Goal: Communication & Community: Share content

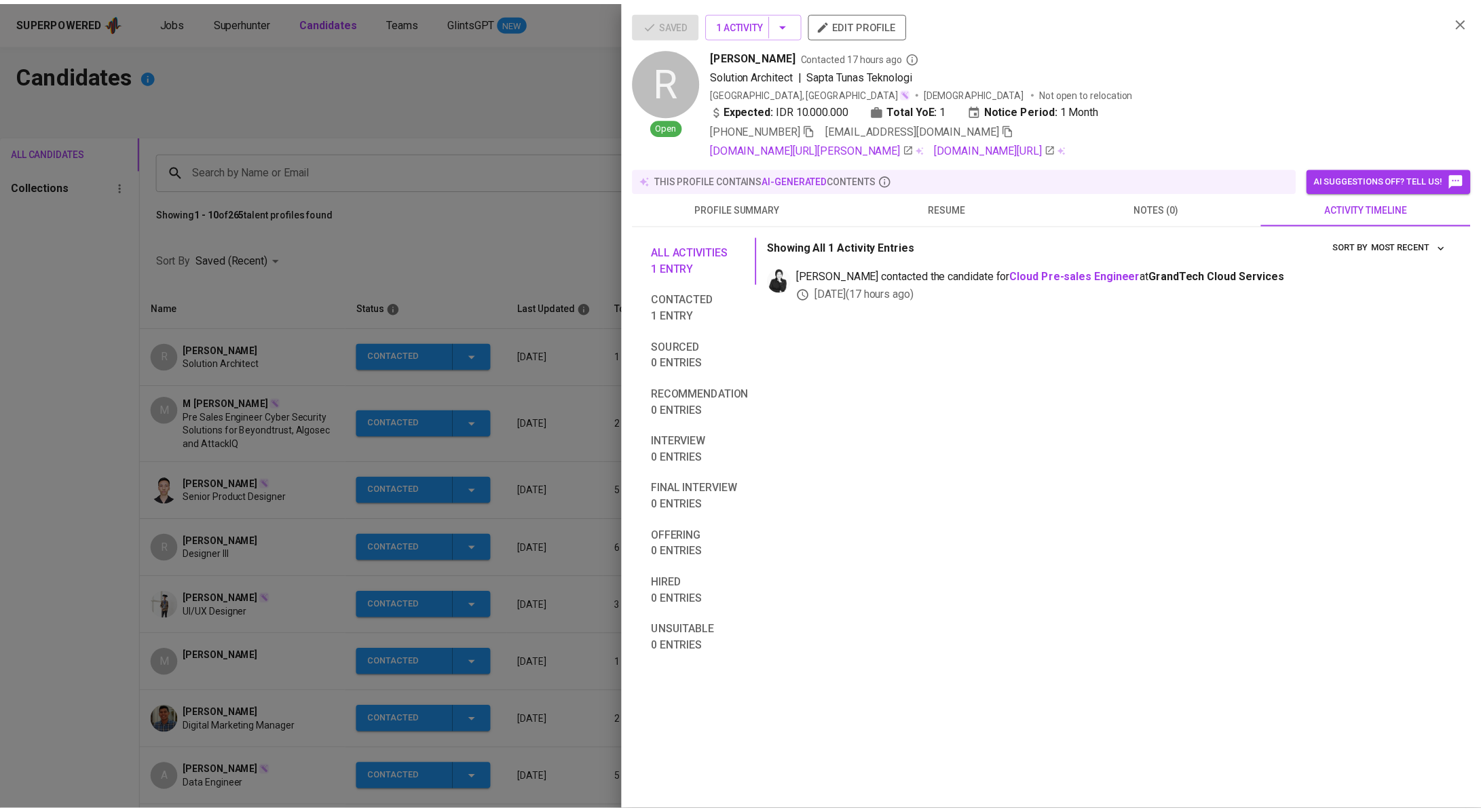
scroll to position [159, 0]
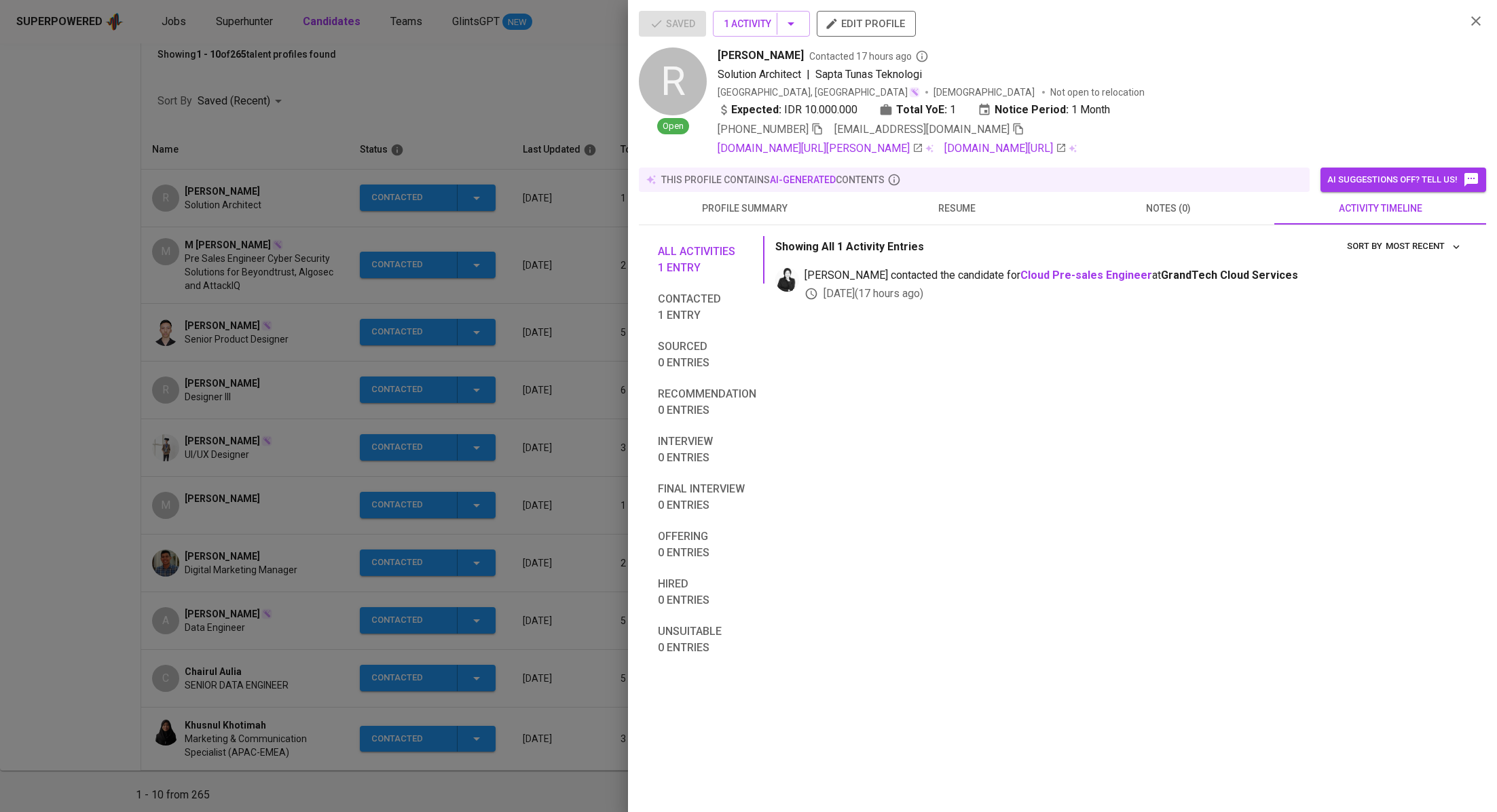
click at [516, 95] on div at bounding box center [748, 406] width 1497 height 812
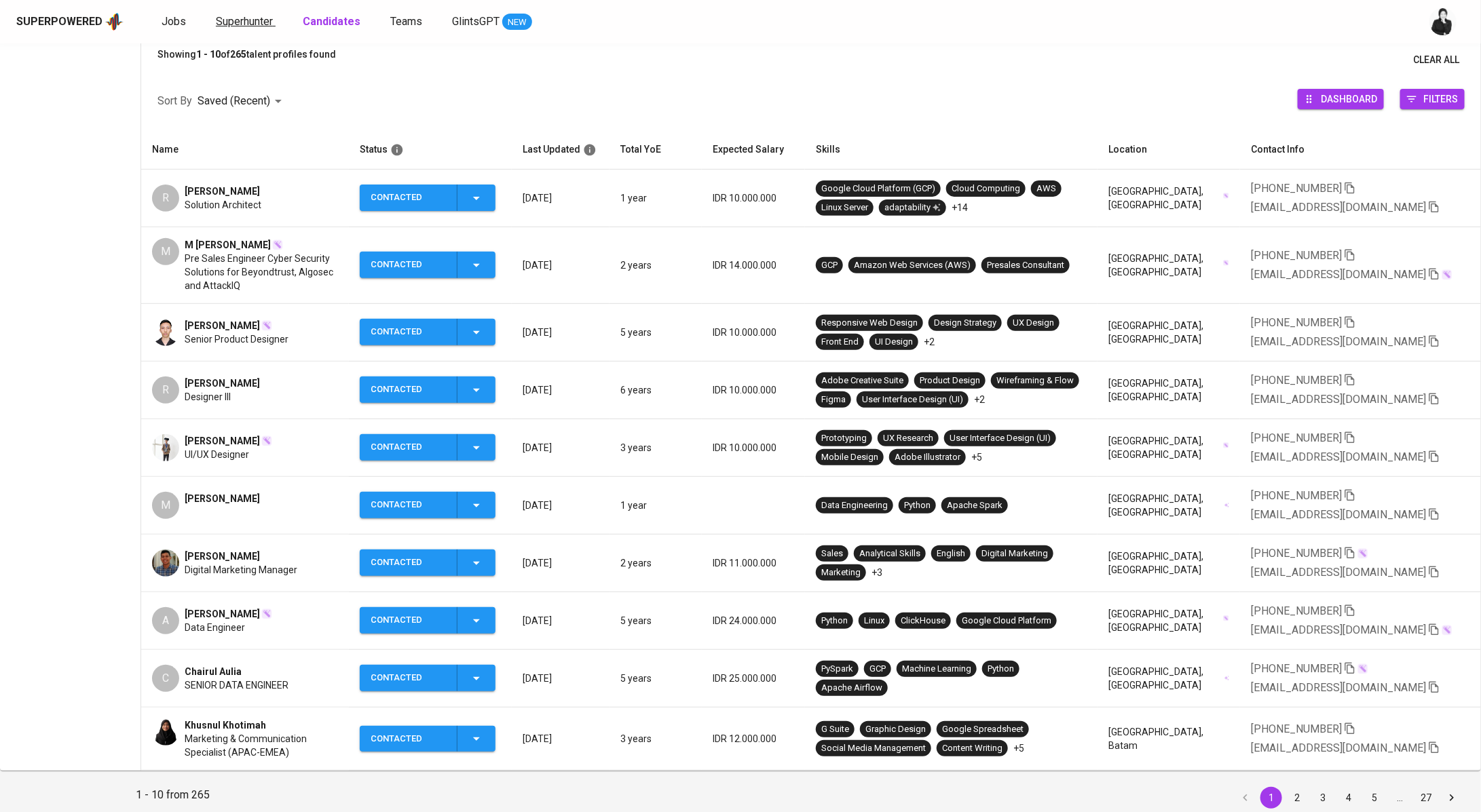
click at [257, 17] on span "Superhunter" at bounding box center [244, 22] width 57 height 13
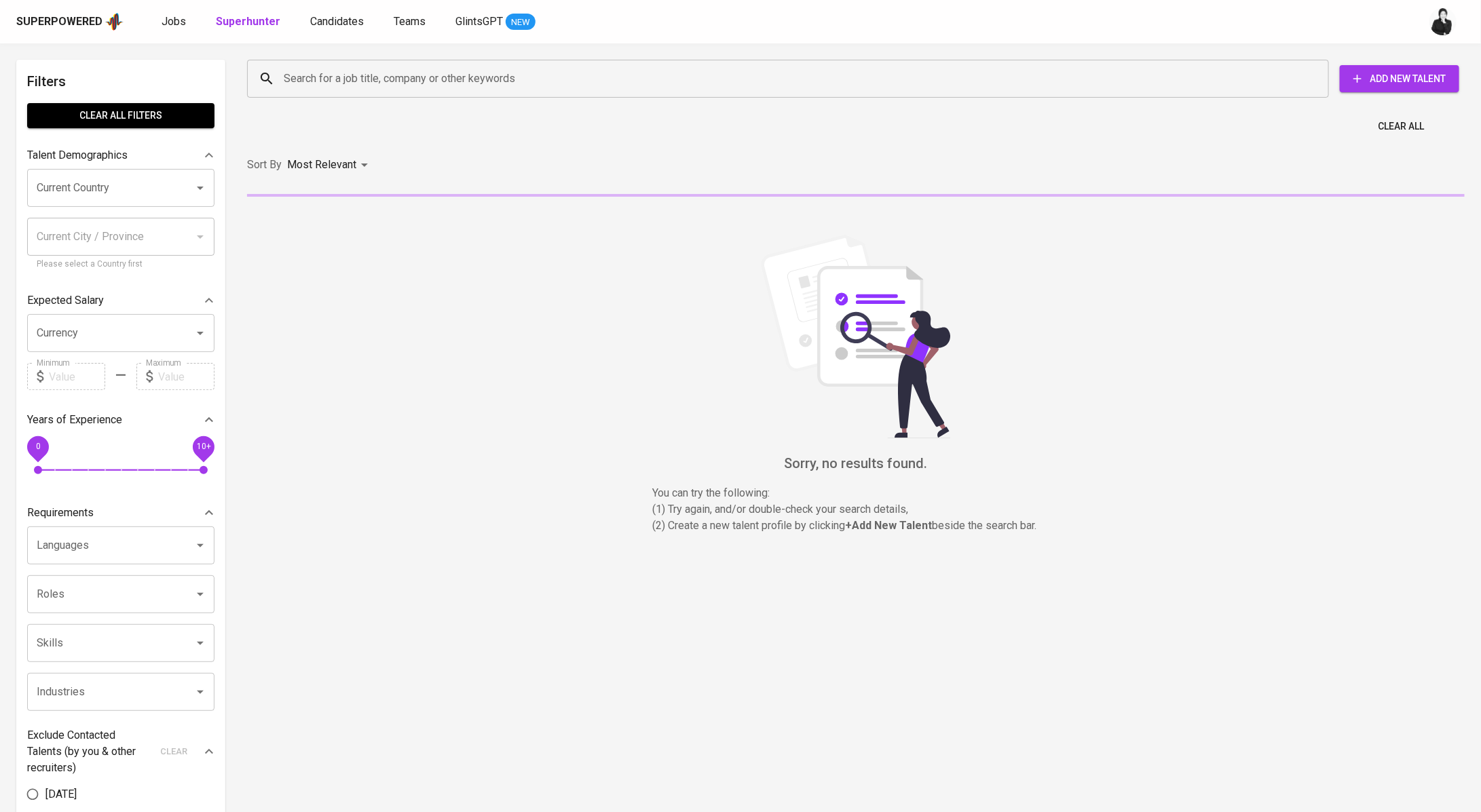
click at [396, 93] on div "Search for a job title, company or other keywords" at bounding box center [788, 79] width 1082 height 38
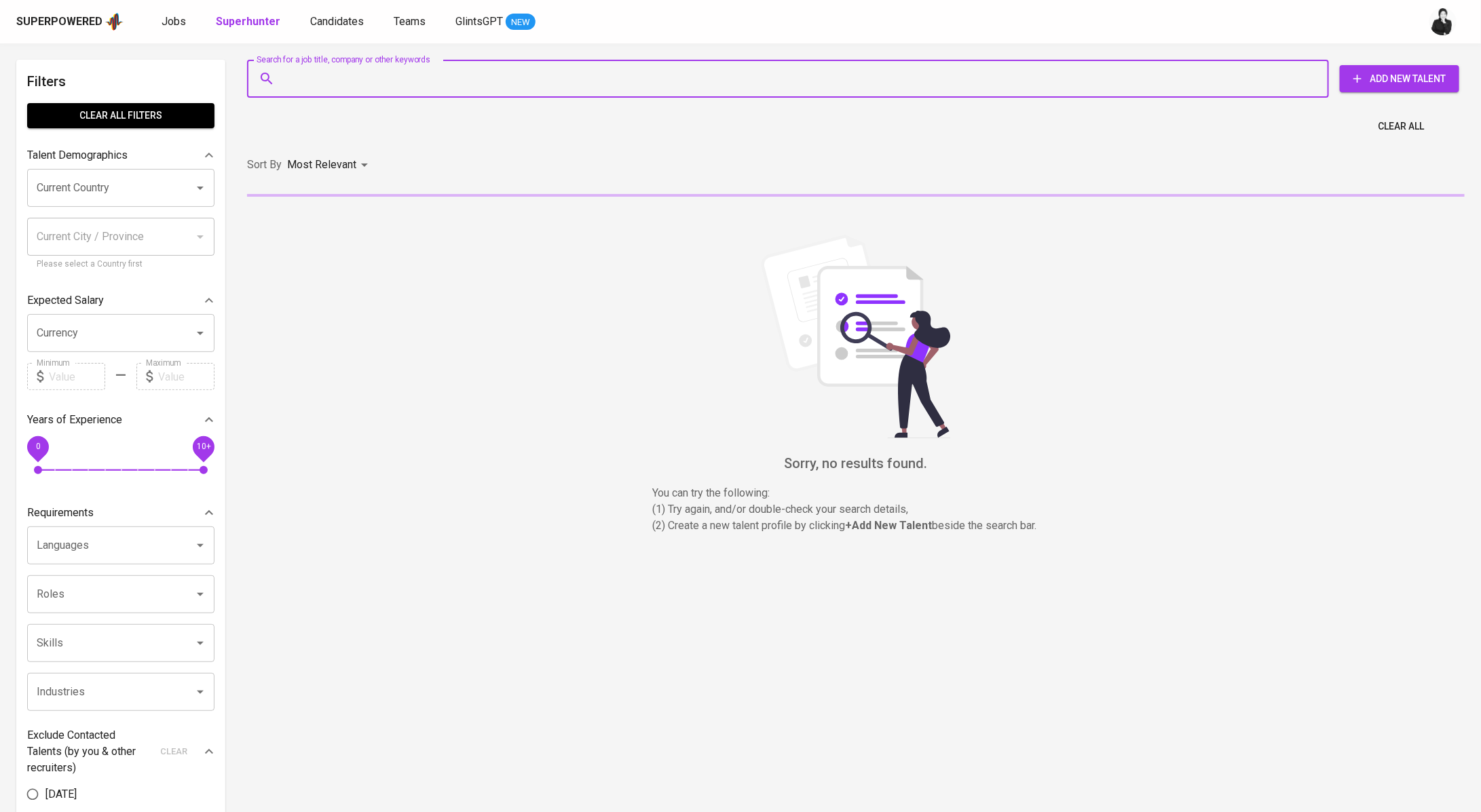
paste input "[EMAIL_ADDRESS][DOMAIN_NAME]"
type input "[EMAIL_ADDRESS][DOMAIN_NAME]"
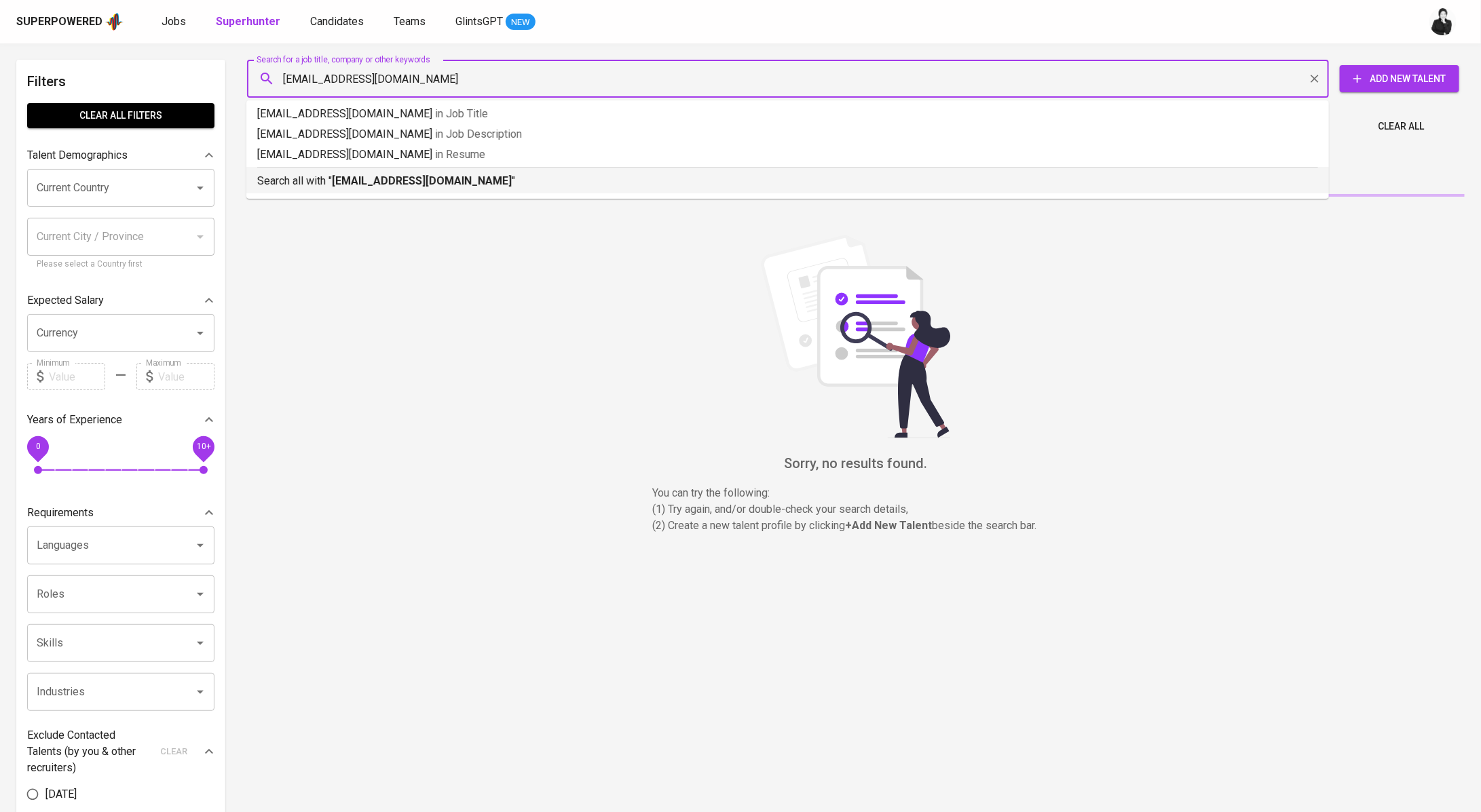
click at [406, 175] on b "[EMAIL_ADDRESS][DOMAIN_NAME]" at bounding box center [421, 181] width 180 height 13
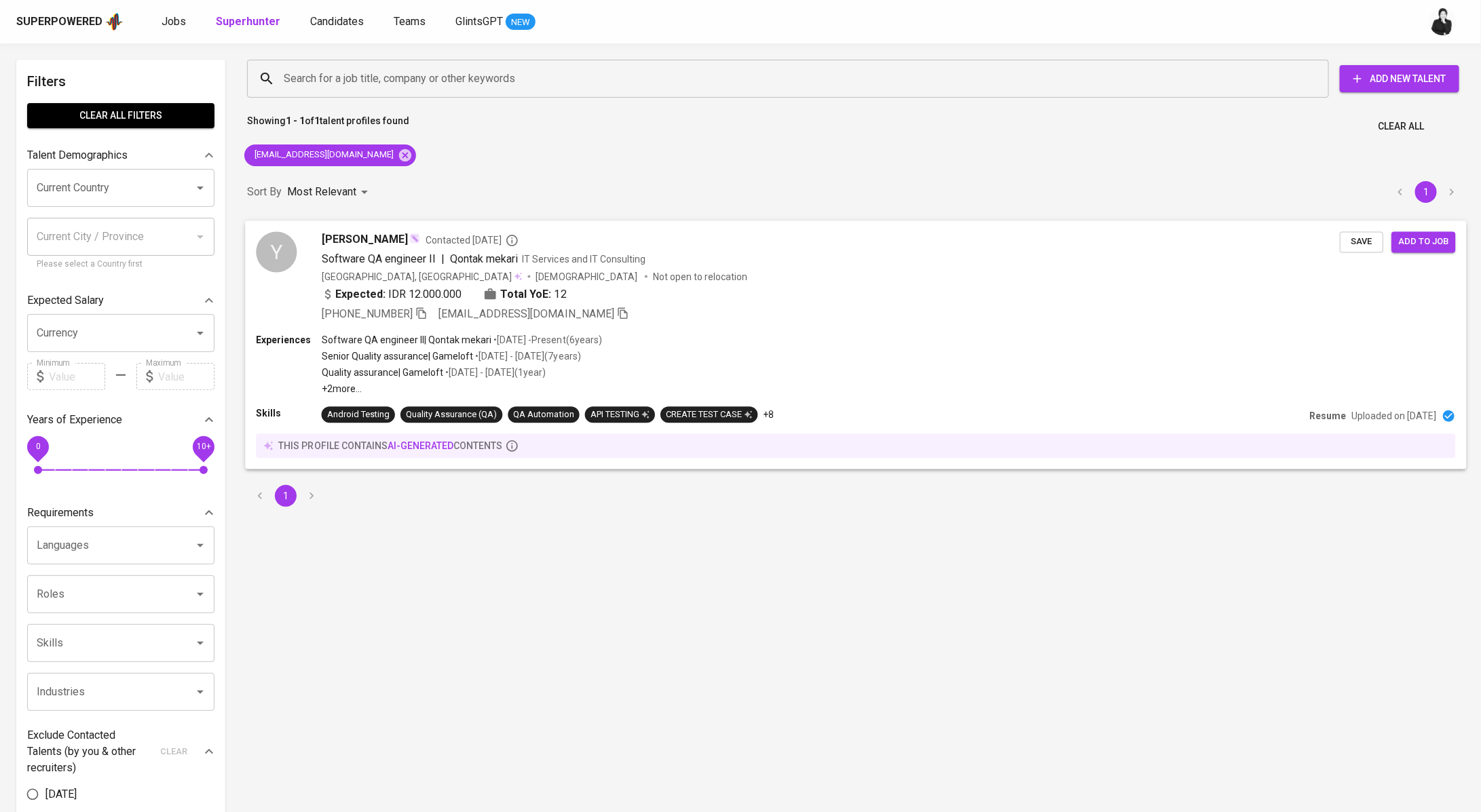
click at [468, 245] on span "Contacted [DATE]" at bounding box center [472, 240] width 93 height 13
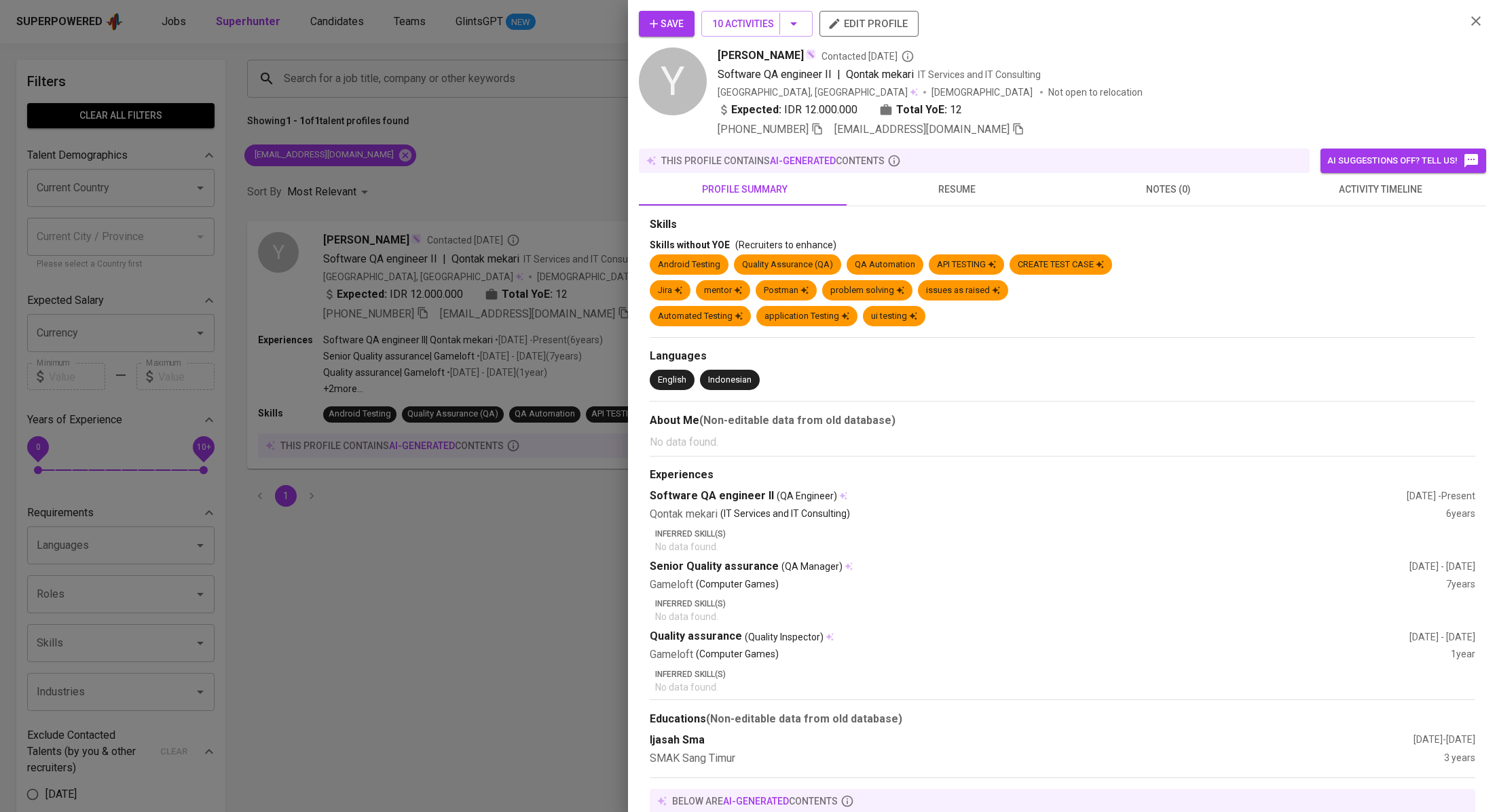
click at [1313, 197] on button "activity timeline" at bounding box center [1379, 189] width 212 height 33
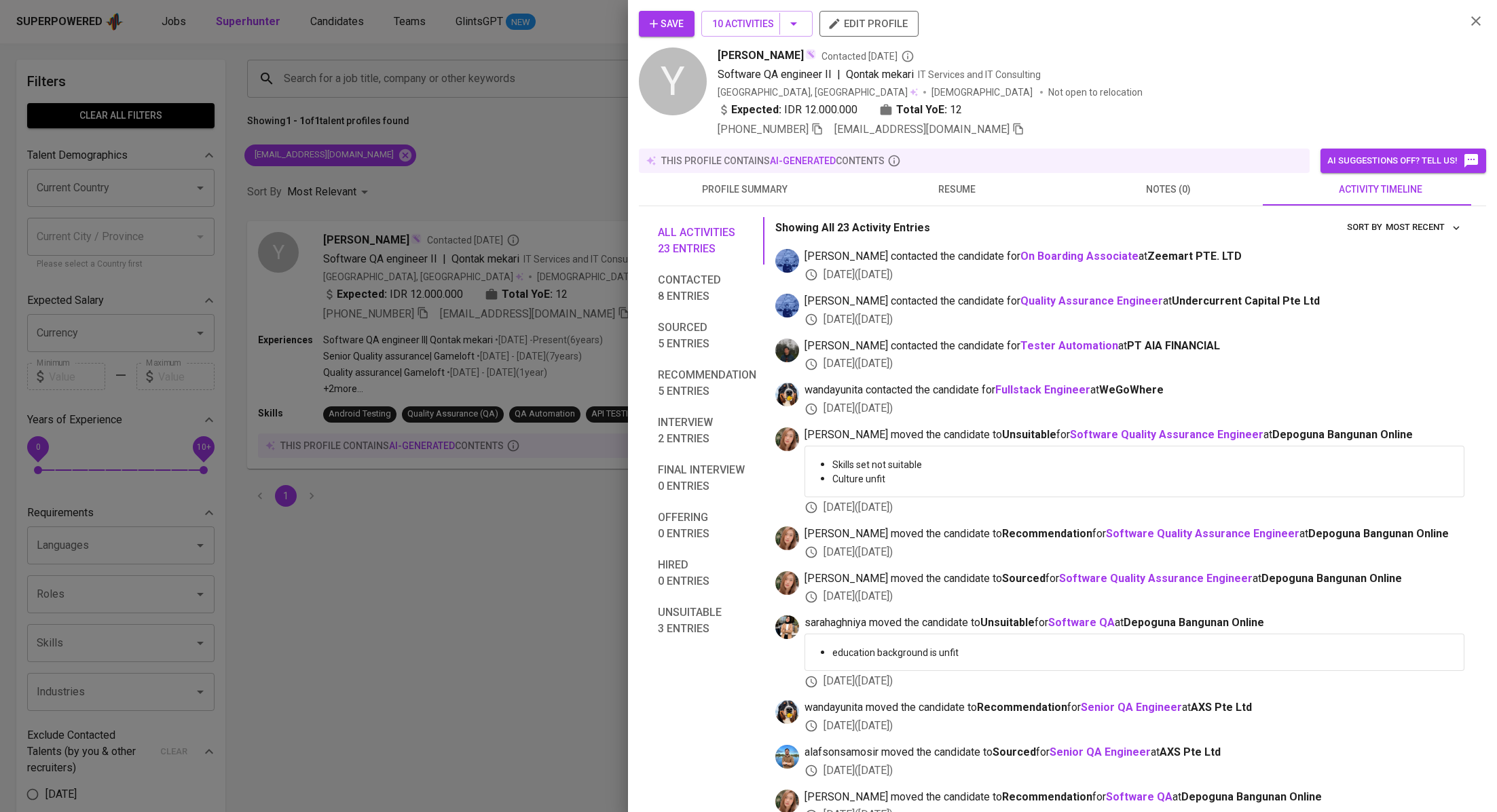
click at [954, 183] on span "resume" at bounding box center [956, 190] width 196 height 17
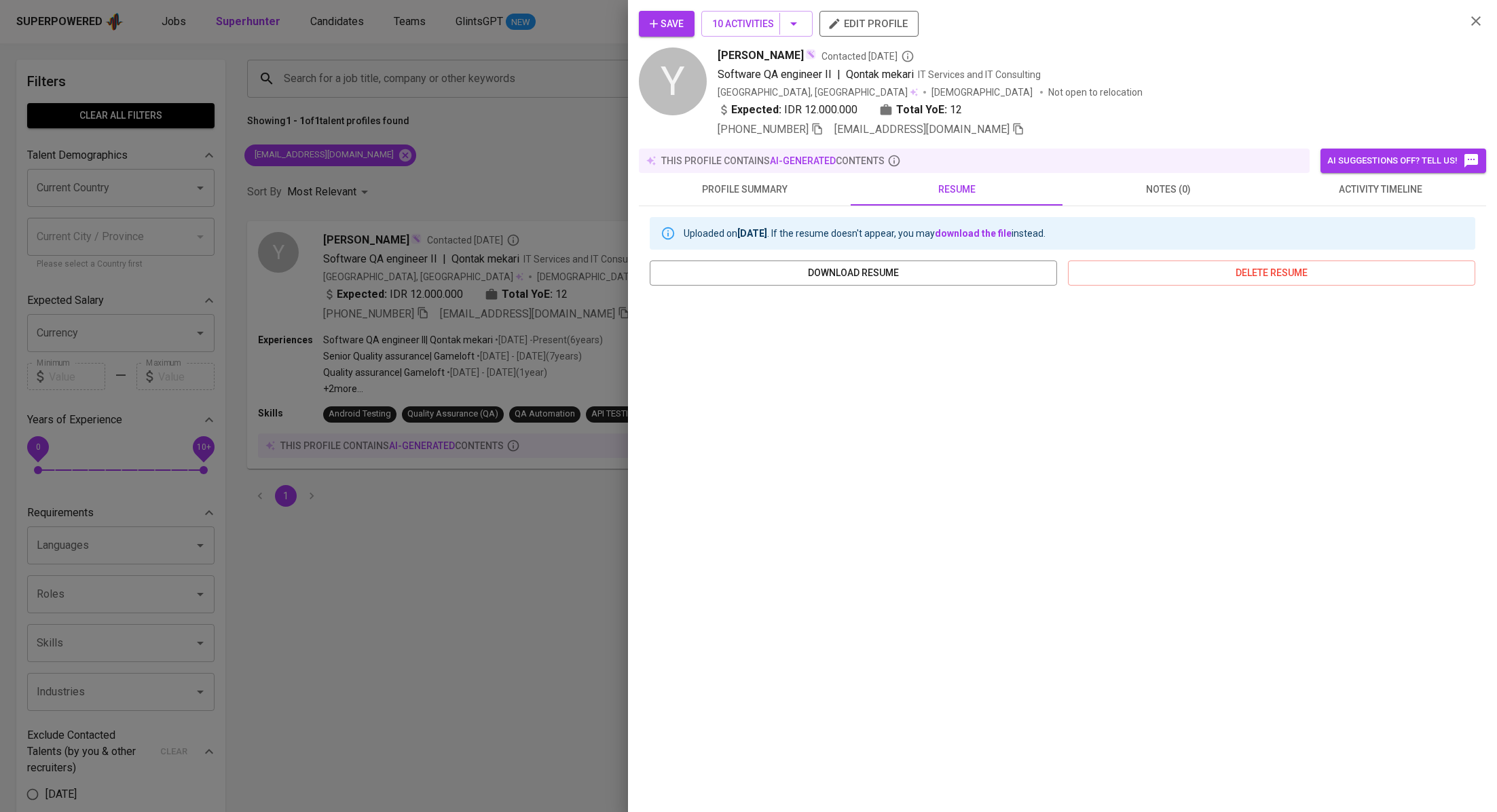
click at [1360, 190] on span "activity timeline" at bounding box center [1380, 190] width 196 height 17
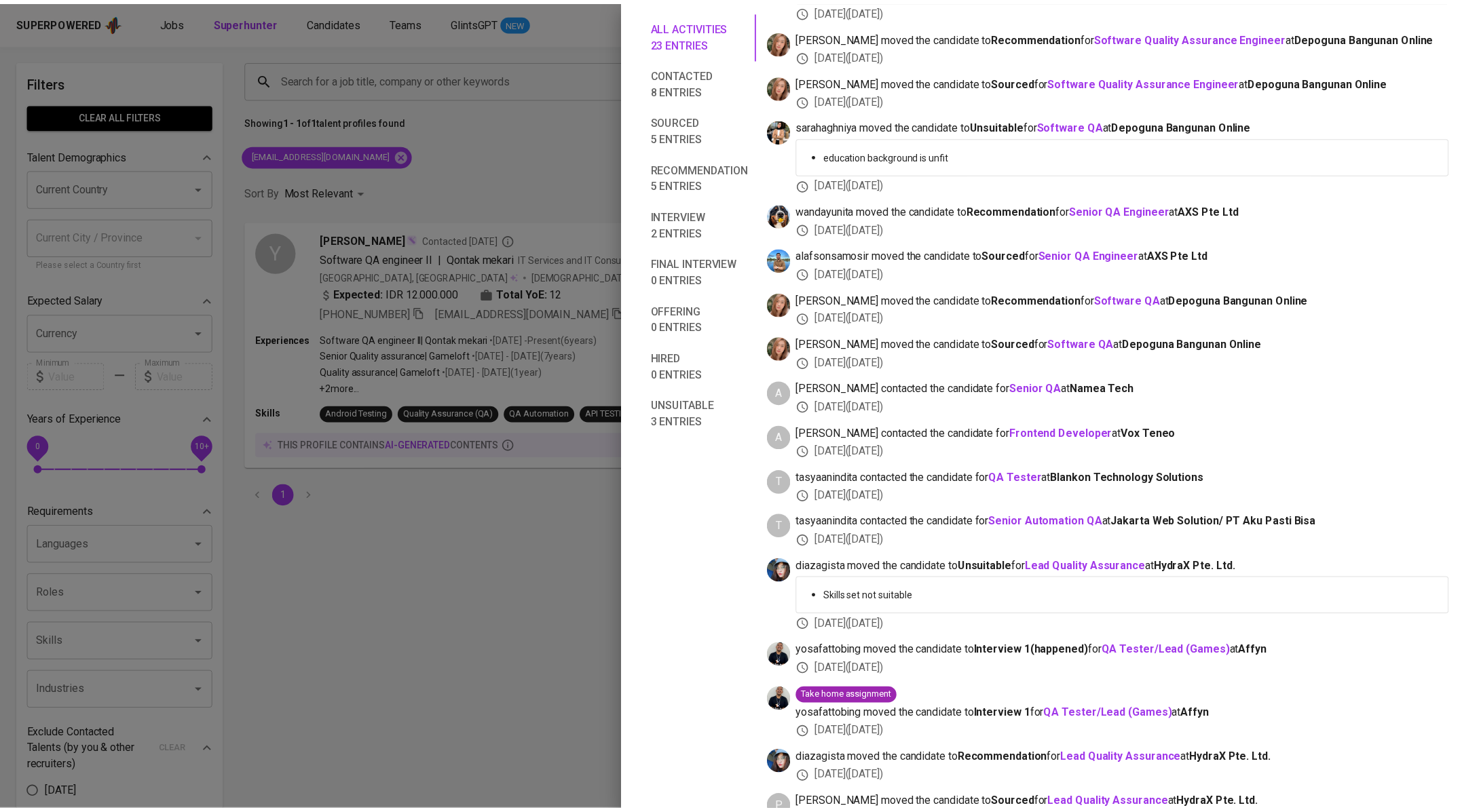
scroll to position [617, 0]
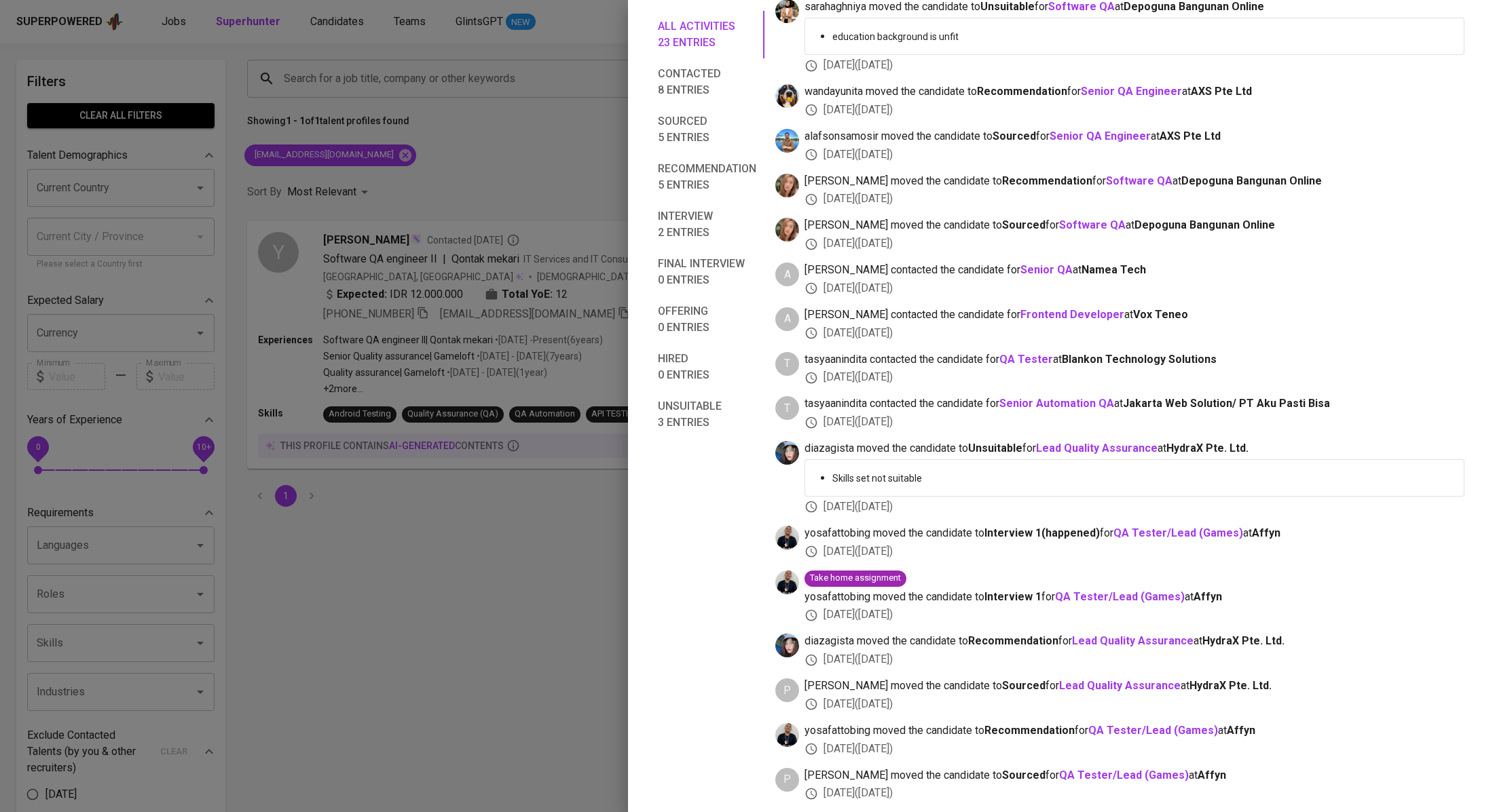
click at [430, 503] on div at bounding box center [748, 406] width 1497 height 812
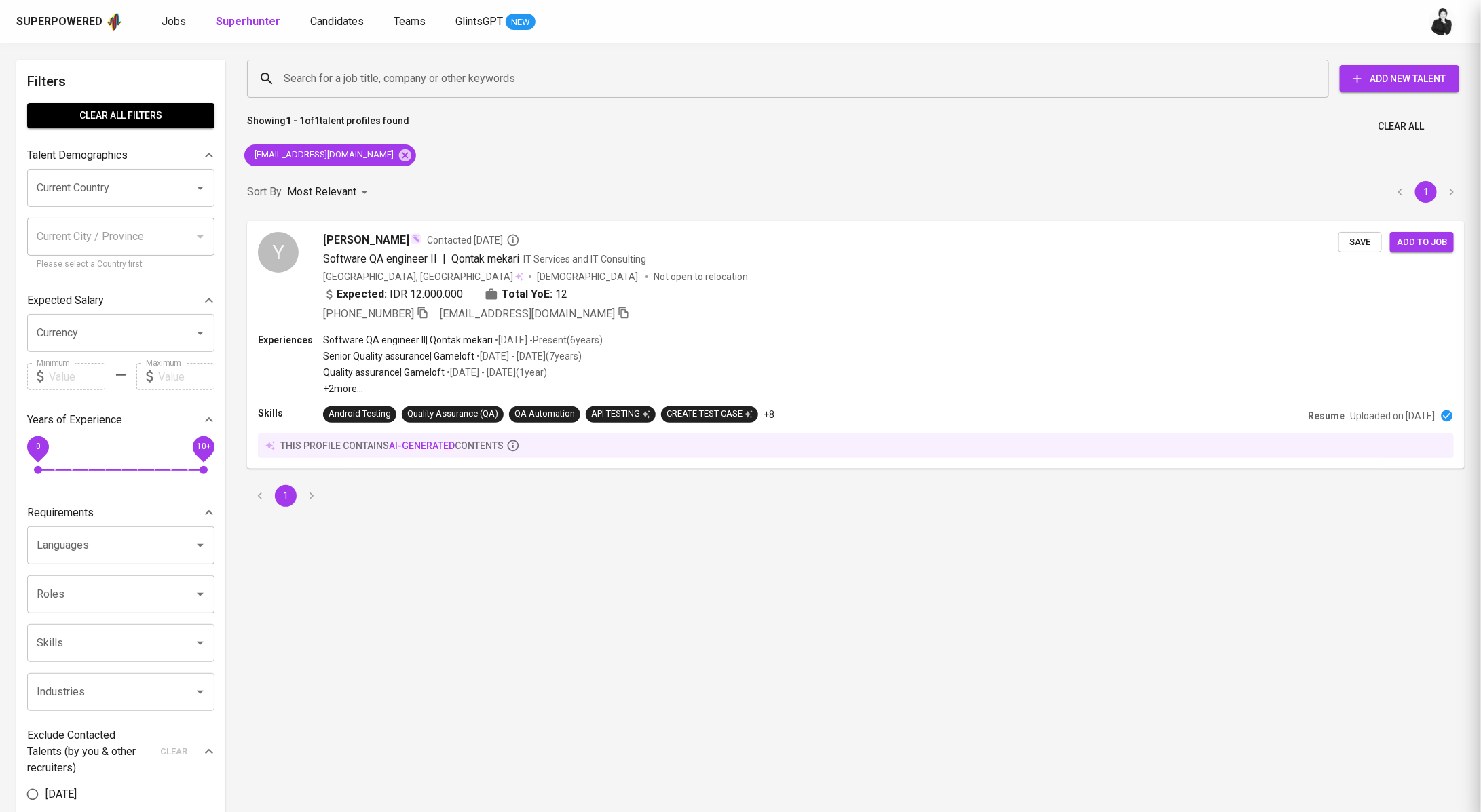
scroll to position [0, 0]
click at [345, 17] on span "Candidates" at bounding box center [337, 22] width 54 height 13
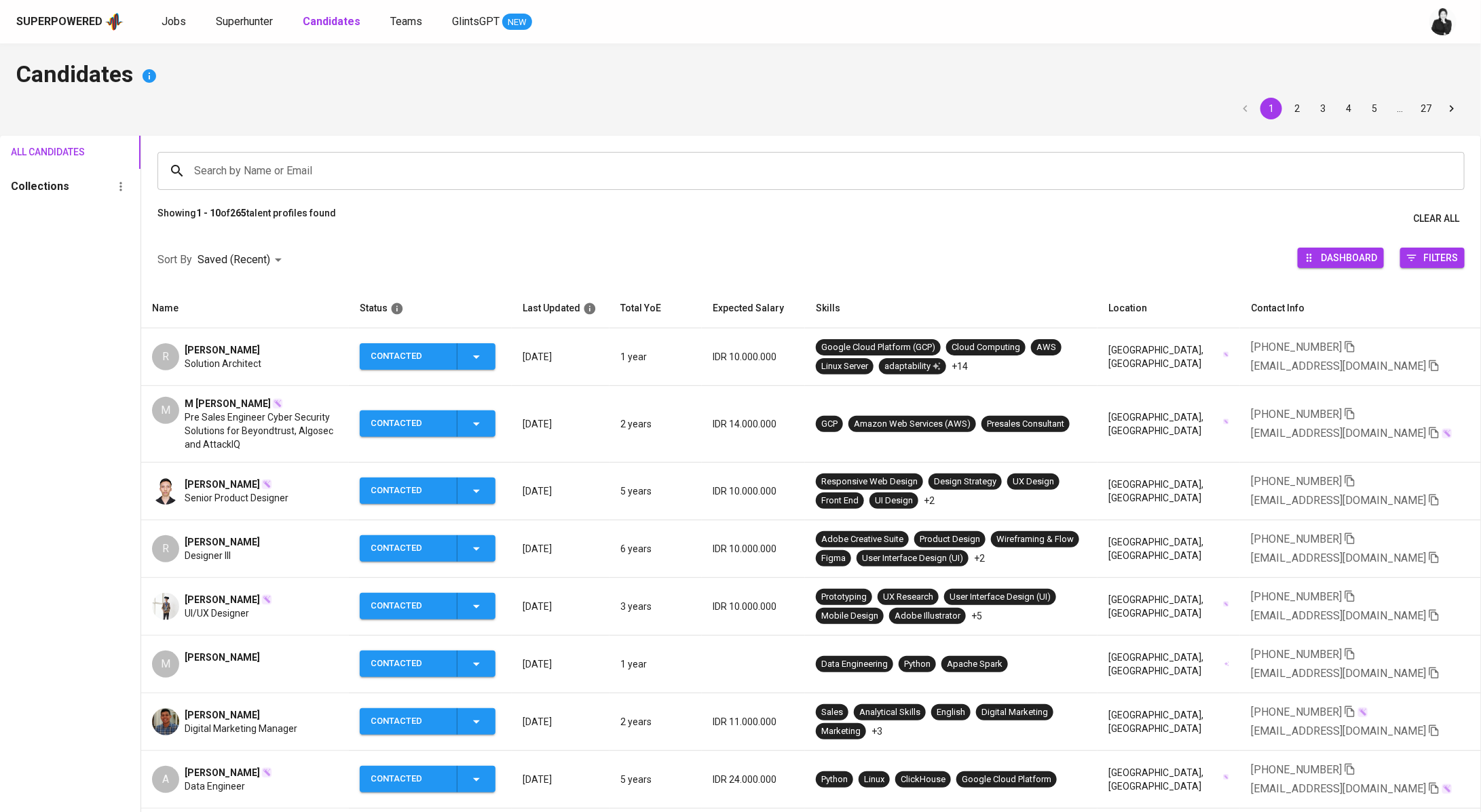
click at [233, 599] on span "[PERSON_NAME]" at bounding box center [222, 600] width 75 height 13
click at [223, 599] on span "[PERSON_NAME]" at bounding box center [222, 600] width 75 height 13
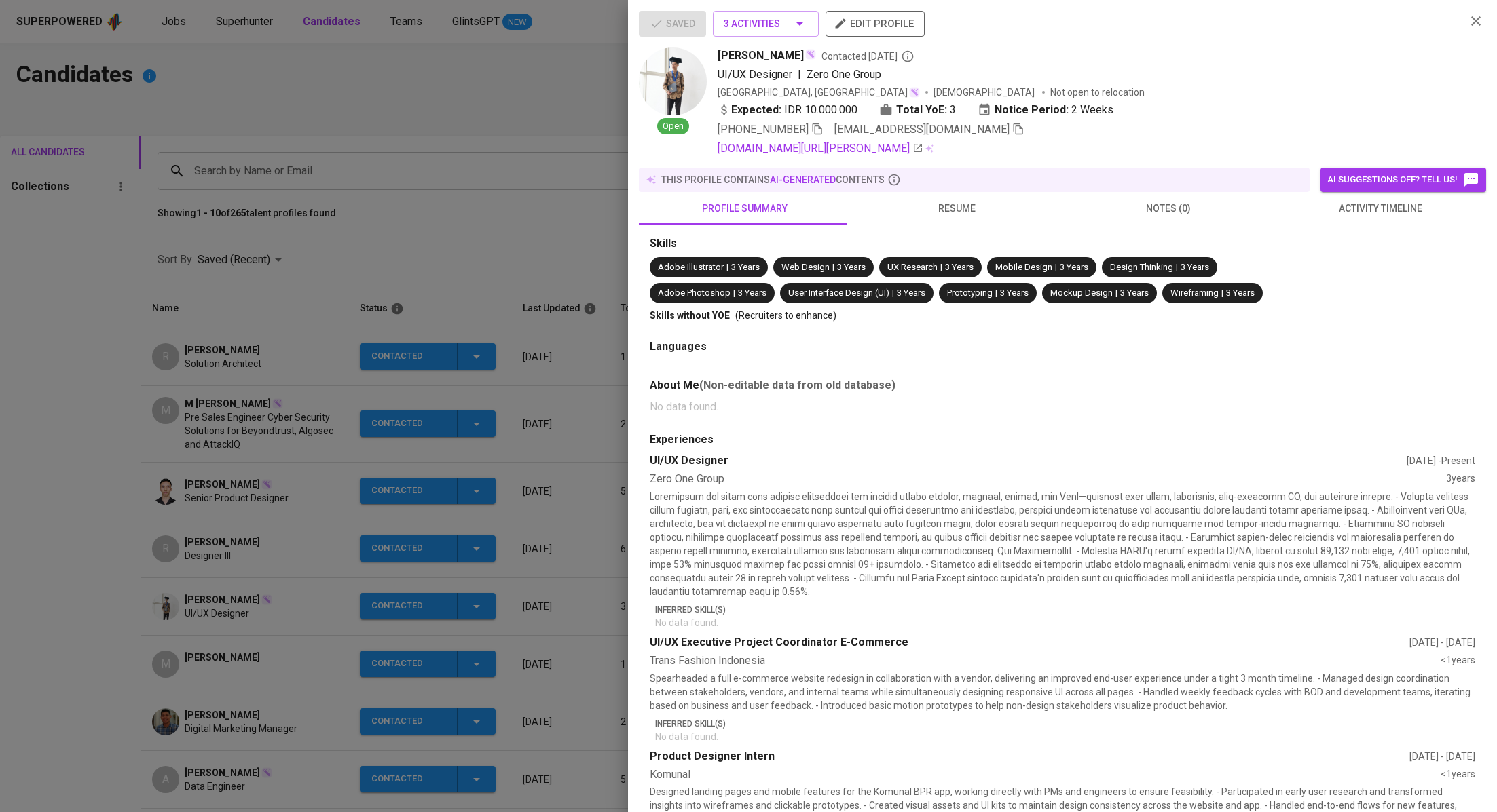
click at [1012, 132] on icon "button" at bounding box center [1017, 129] width 12 height 12
click at [404, 203] on div at bounding box center [748, 406] width 1497 height 812
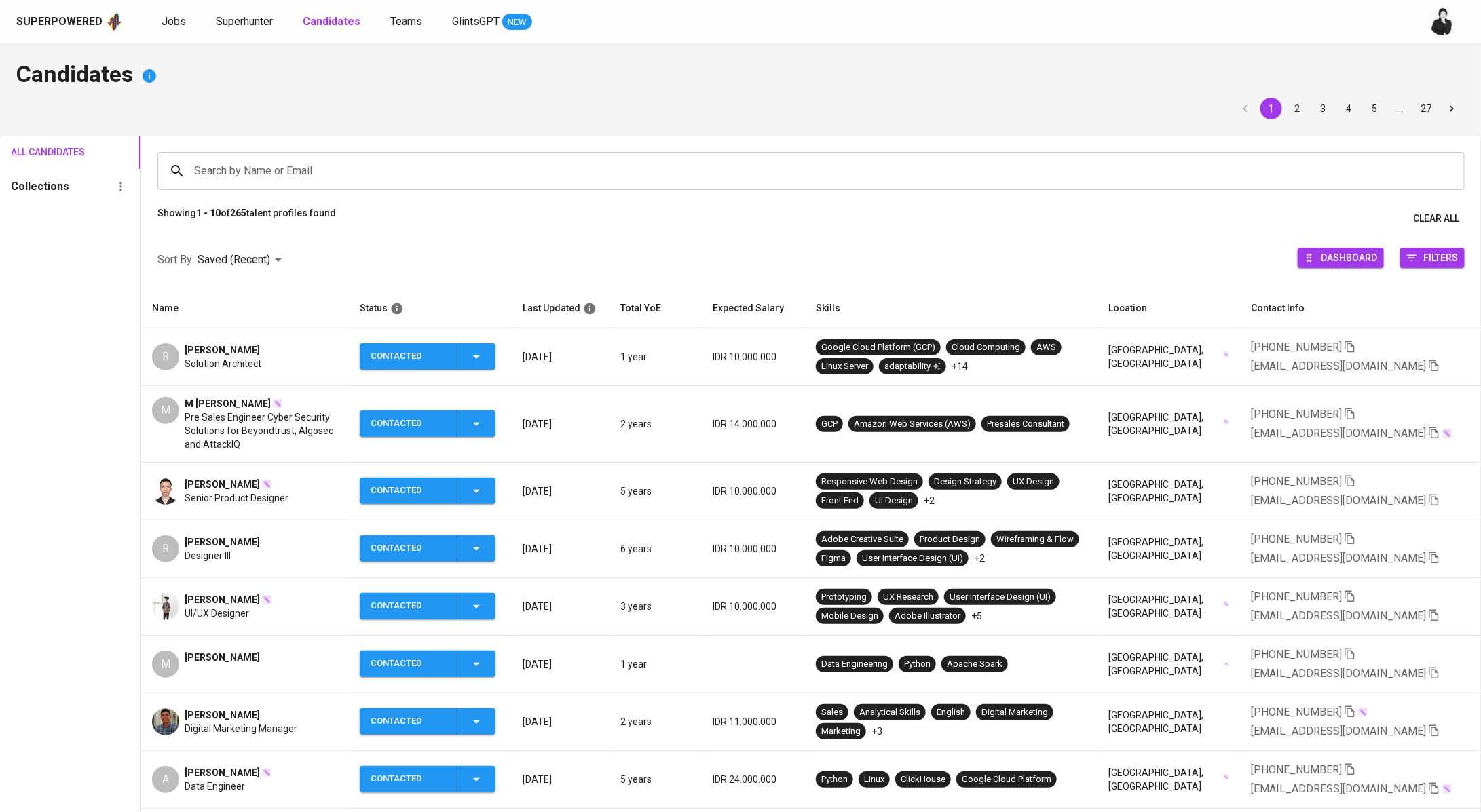
click at [260, 540] on span "[PERSON_NAME]" at bounding box center [222, 542] width 75 height 13
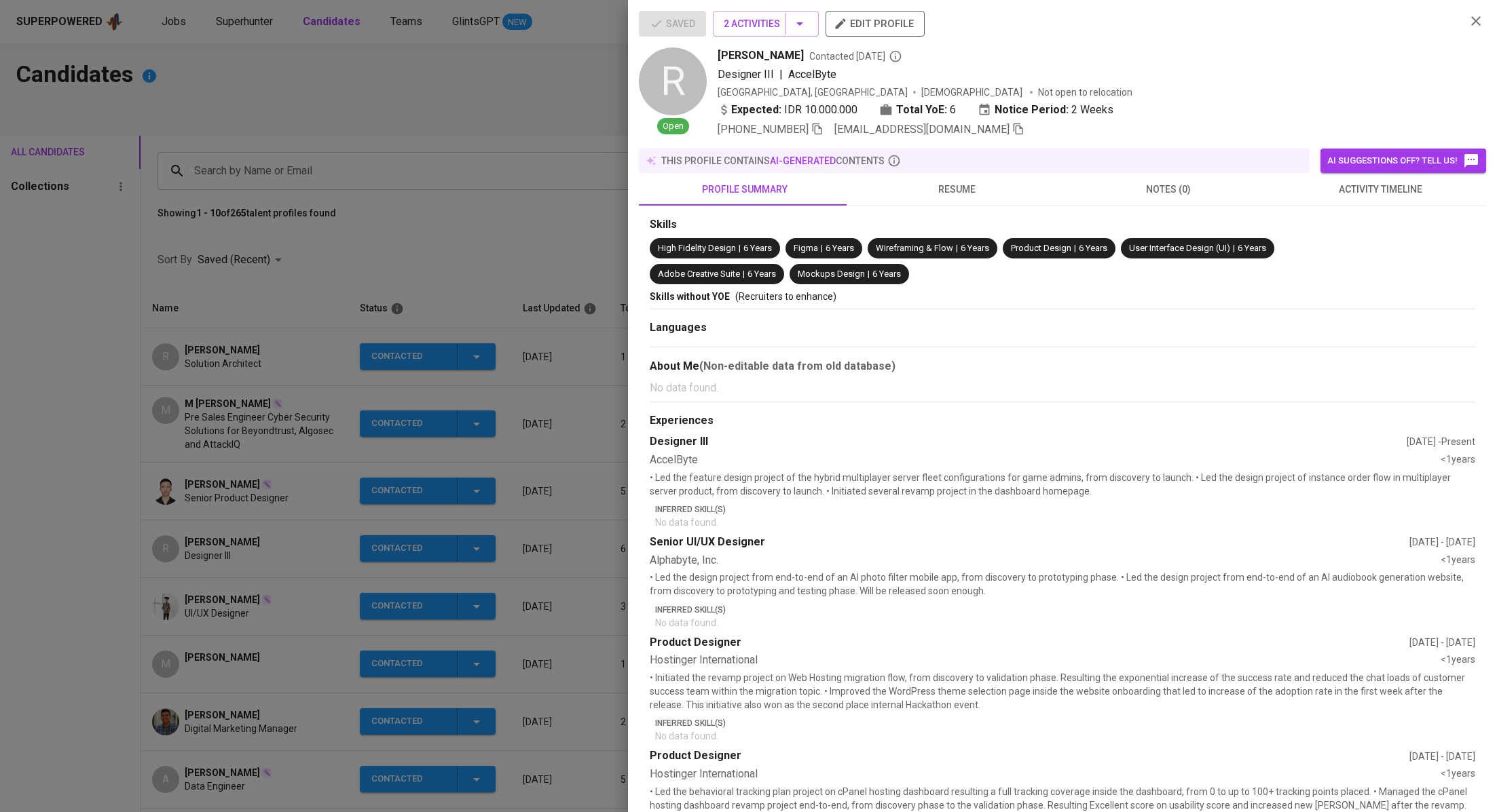
click at [1012, 126] on icon "button" at bounding box center [1017, 129] width 12 height 12
click at [458, 277] on div at bounding box center [748, 406] width 1497 height 812
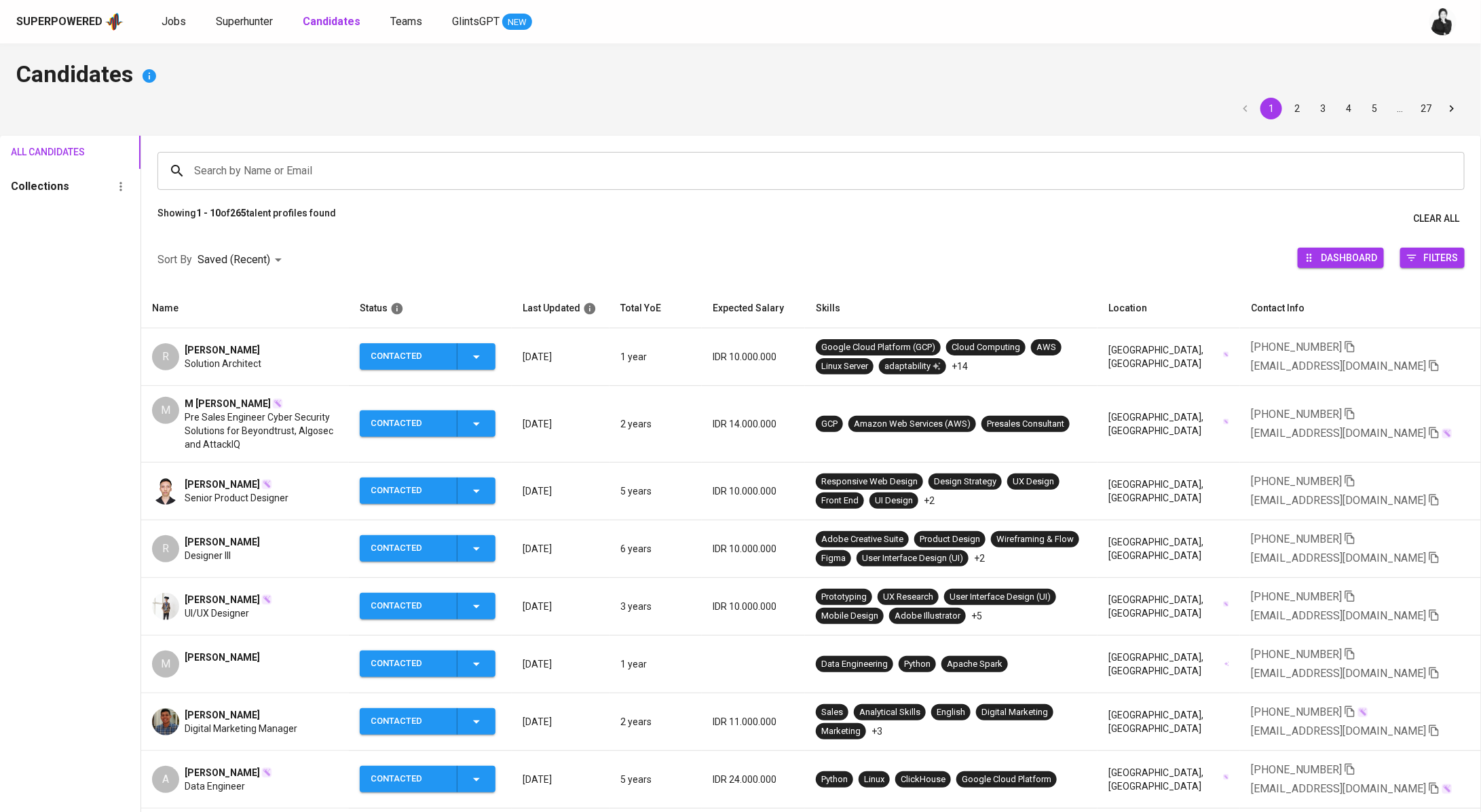
click at [236, 477] on span "[PERSON_NAME]" at bounding box center [222, 484] width 75 height 13
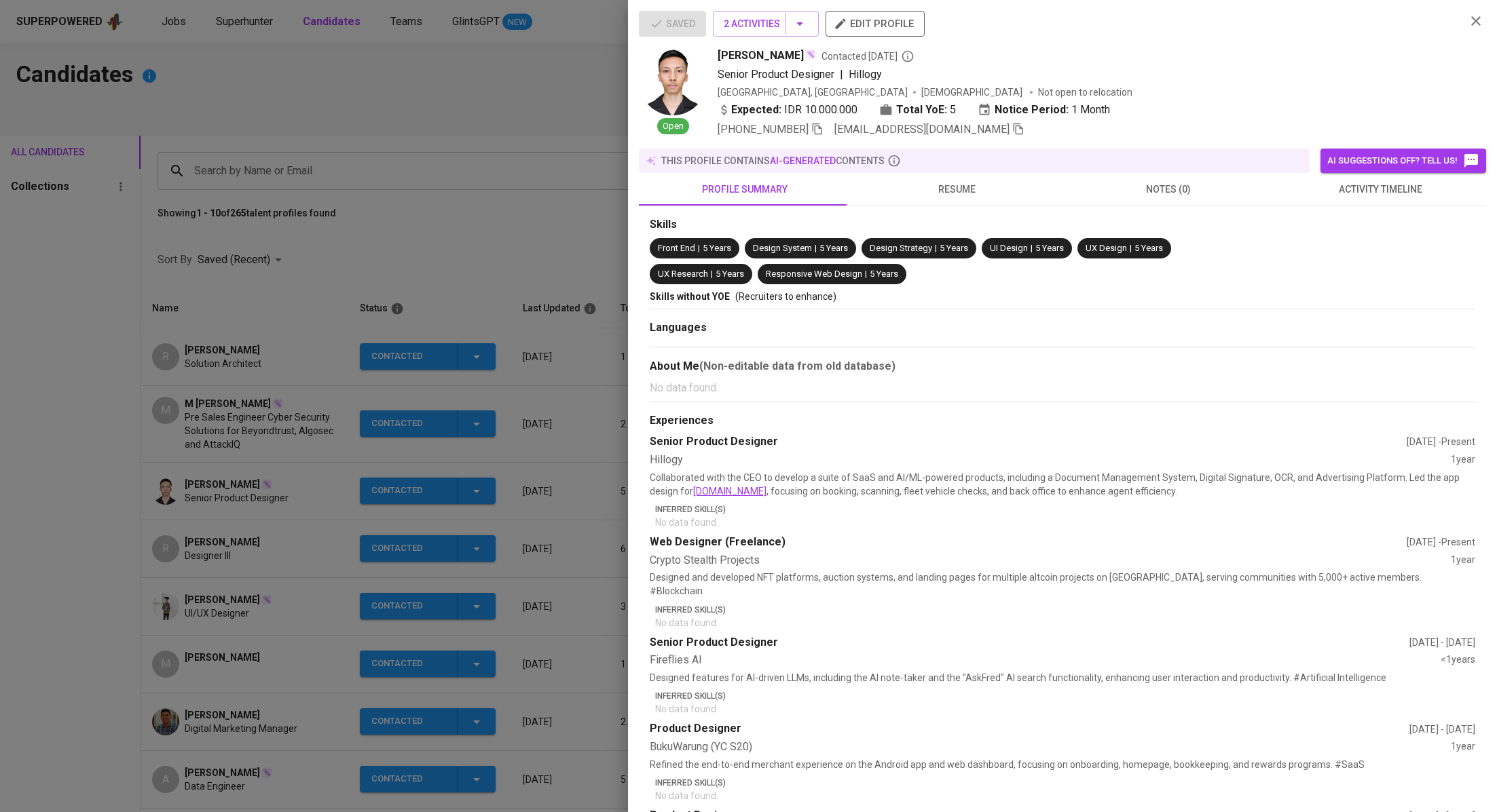
click at [1012, 133] on icon "button" at bounding box center [1017, 129] width 12 height 12
click at [1471, 21] on icon "button" at bounding box center [1475, 21] width 9 height 9
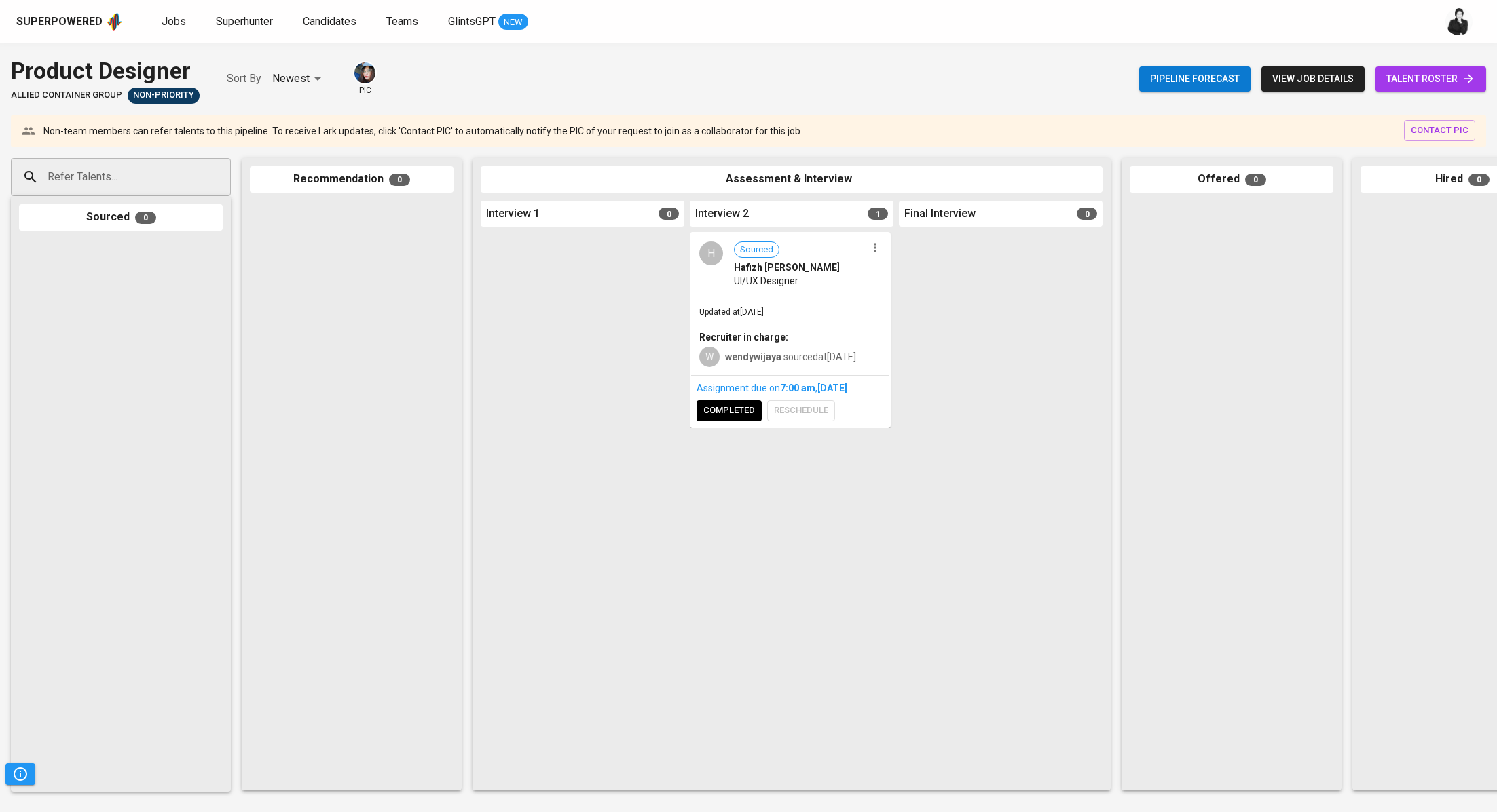
click at [180, 164] on div "Refer Talents..." at bounding box center [121, 177] width 220 height 38
paste input "[EMAIL_ADDRESS][DOMAIN_NAME]"
type input "[EMAIL_ADDRESS][DOMAIN_NAME]"
click at [159, 230] on div "UI/UX Designer" at bounding box center [120, 228] width 128 height 13
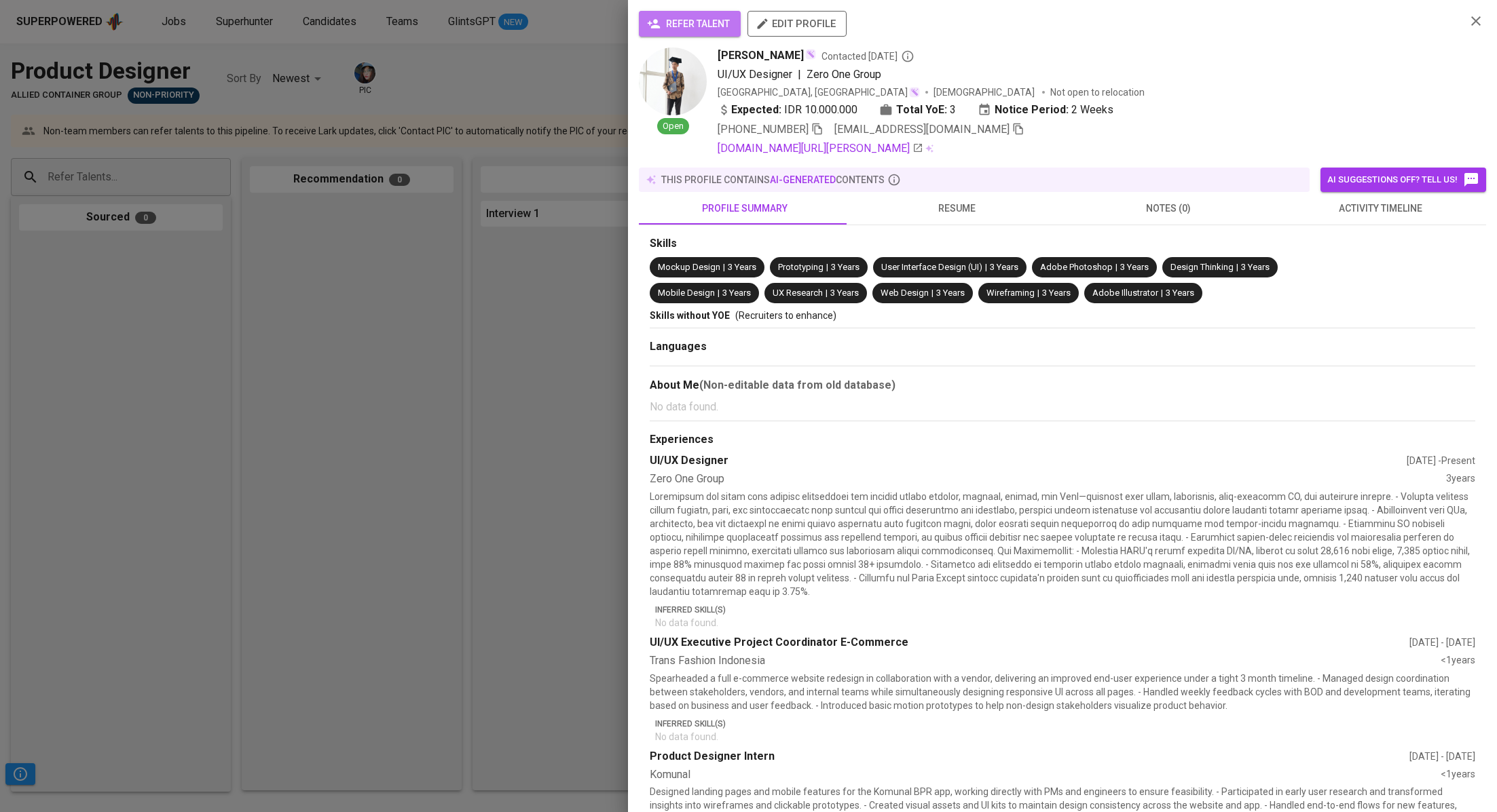
click at [711, 16] on span "refer talent" at bounding box center [689, 24] width 80 height 17
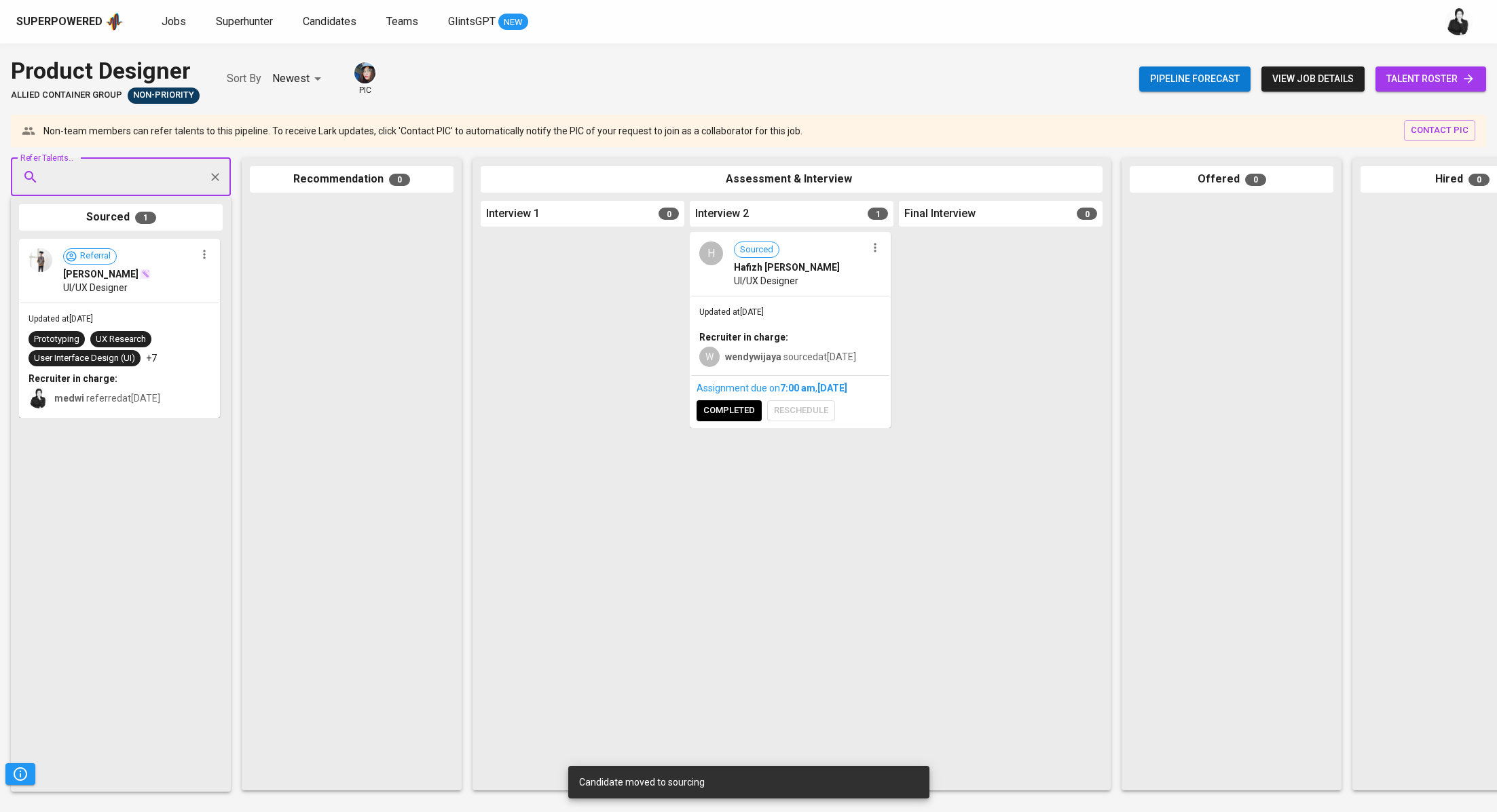
paste input "[EMAIL_ADDRESS][DOMAIN_NAME]"
type input "[EMAIL_ADDRESS][DOMAIN_NAME]"
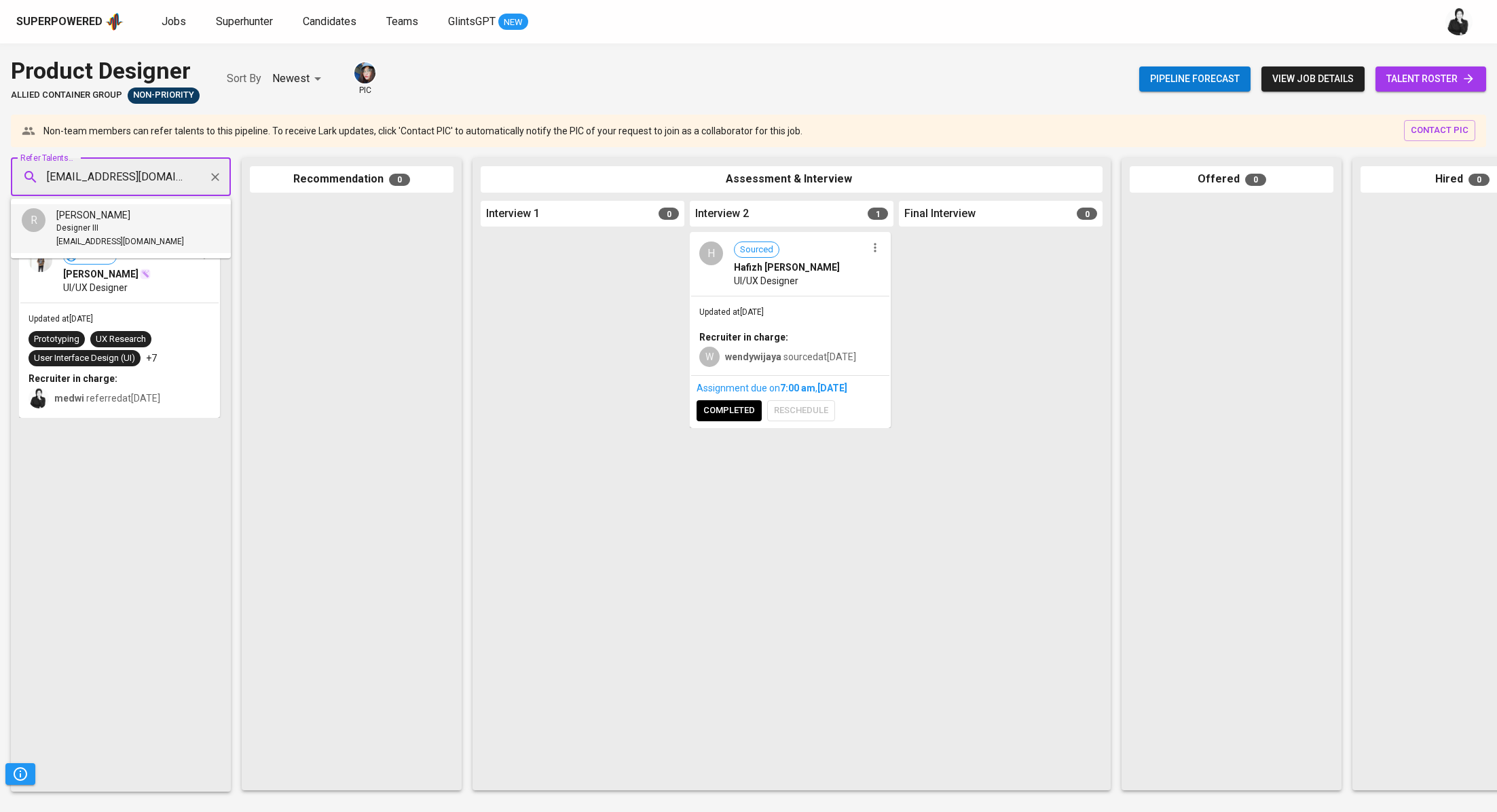
click at [155, 224] on div "Designer III" at bounding box center [120, 228] width 128 height 13
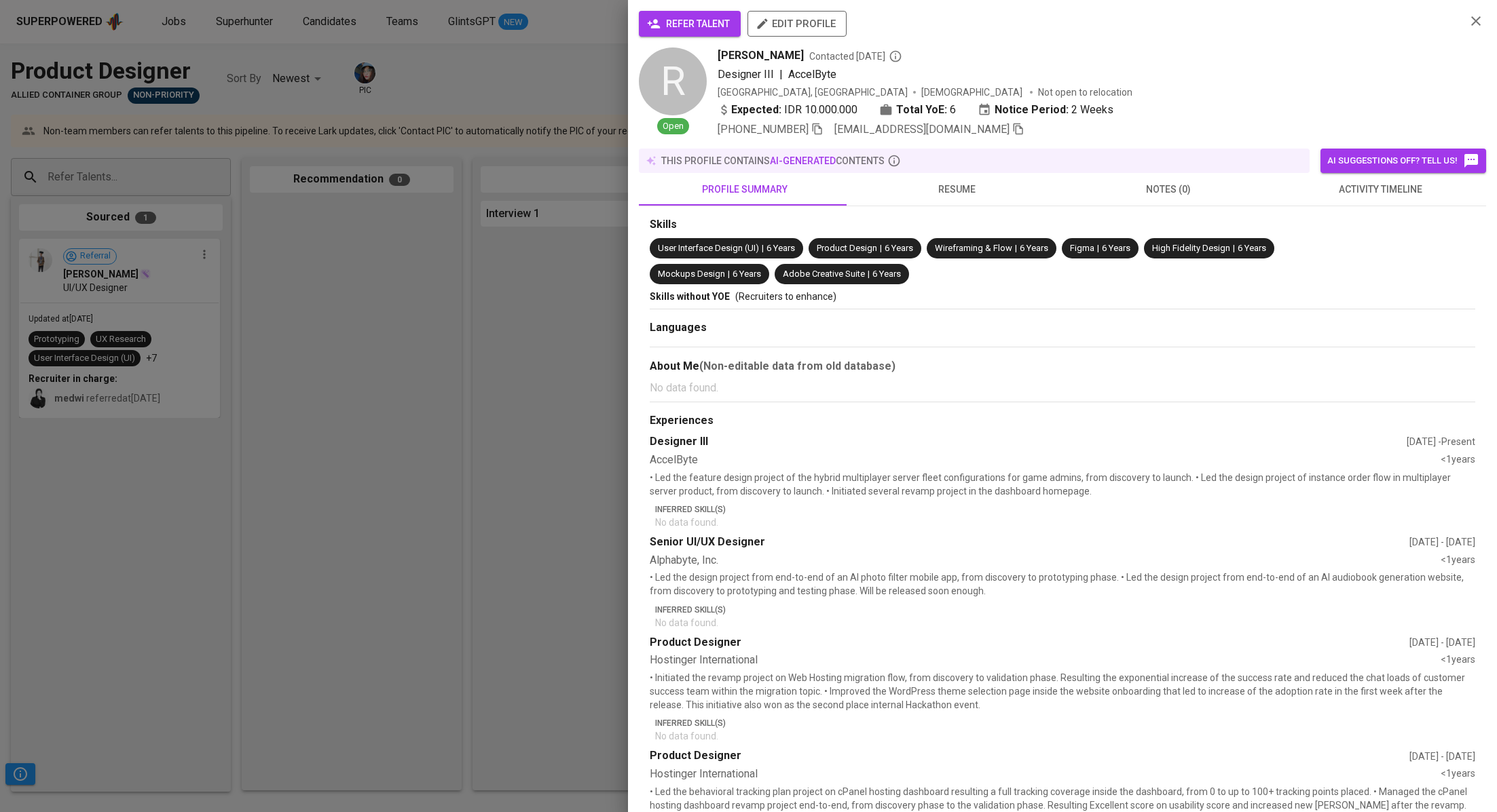
drag, startPoint x: 701, startPoint y: 23, endPoint x: 675, endPoint y: 0, distance: 34.7
click at [701, 23] on span "refer talent" at bounding box center [689, 24] width 80 height 17
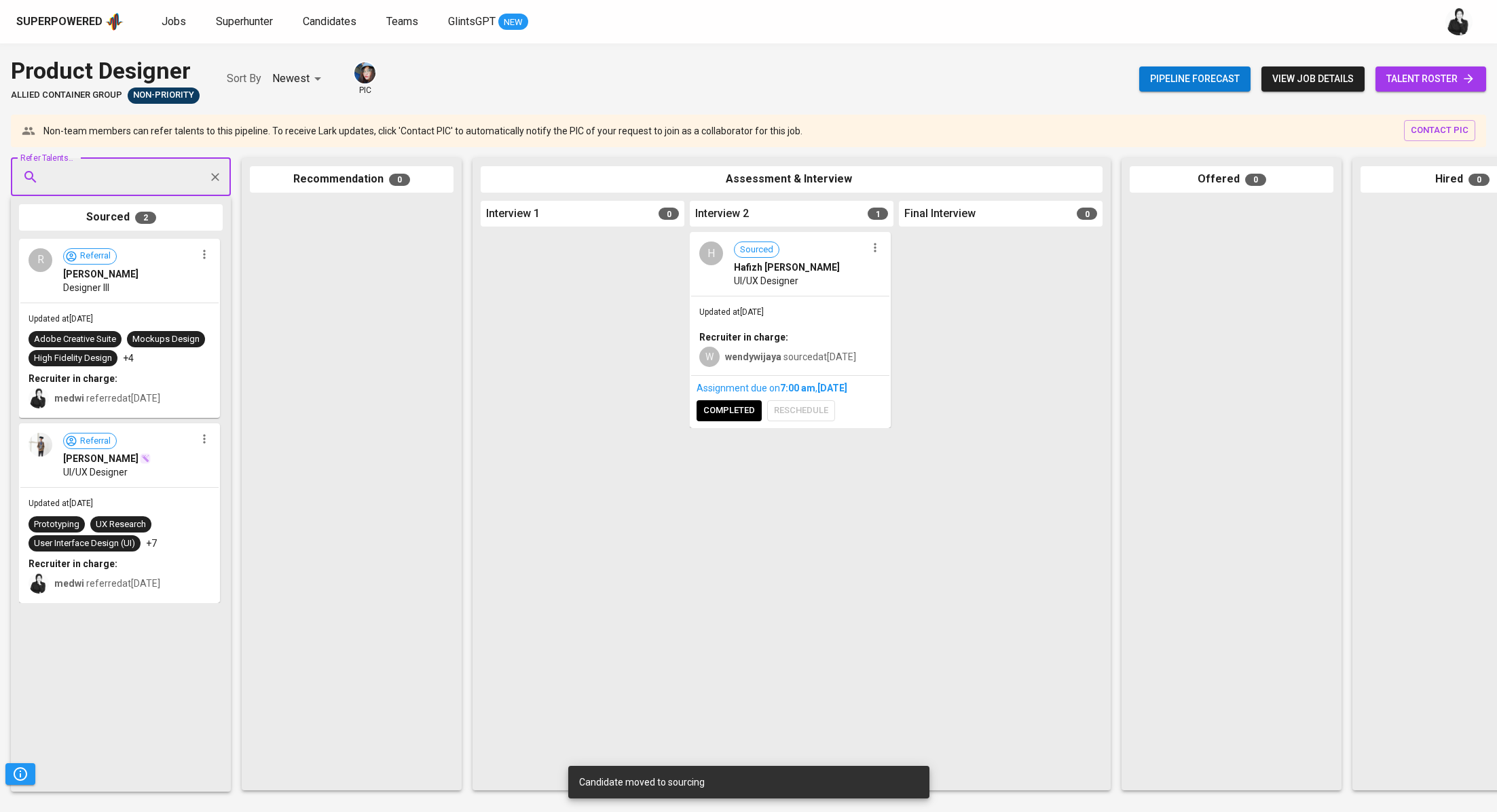
paste input "[EMAIL_ADDRESS][DOMAIN_NAME]"
type input "[EMAIL_ADDRESS][DOMAIN_NAME]"
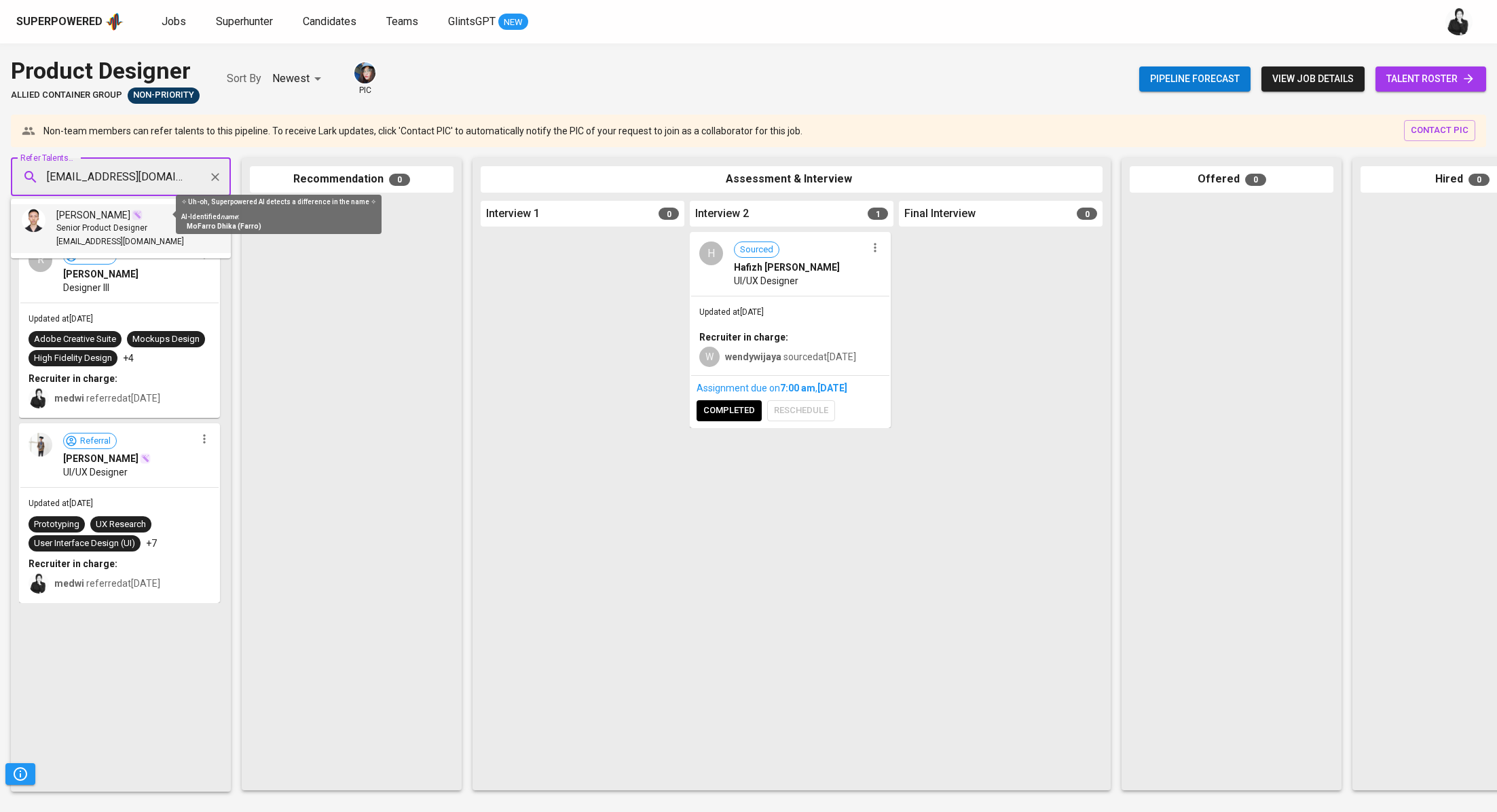
click at [143, 216] on img at bounding box center [137, 215] width 11 height 11
click at [137, 224] on span "Senior Product Designer" at bounding box center [102, 228] width 91 height 13
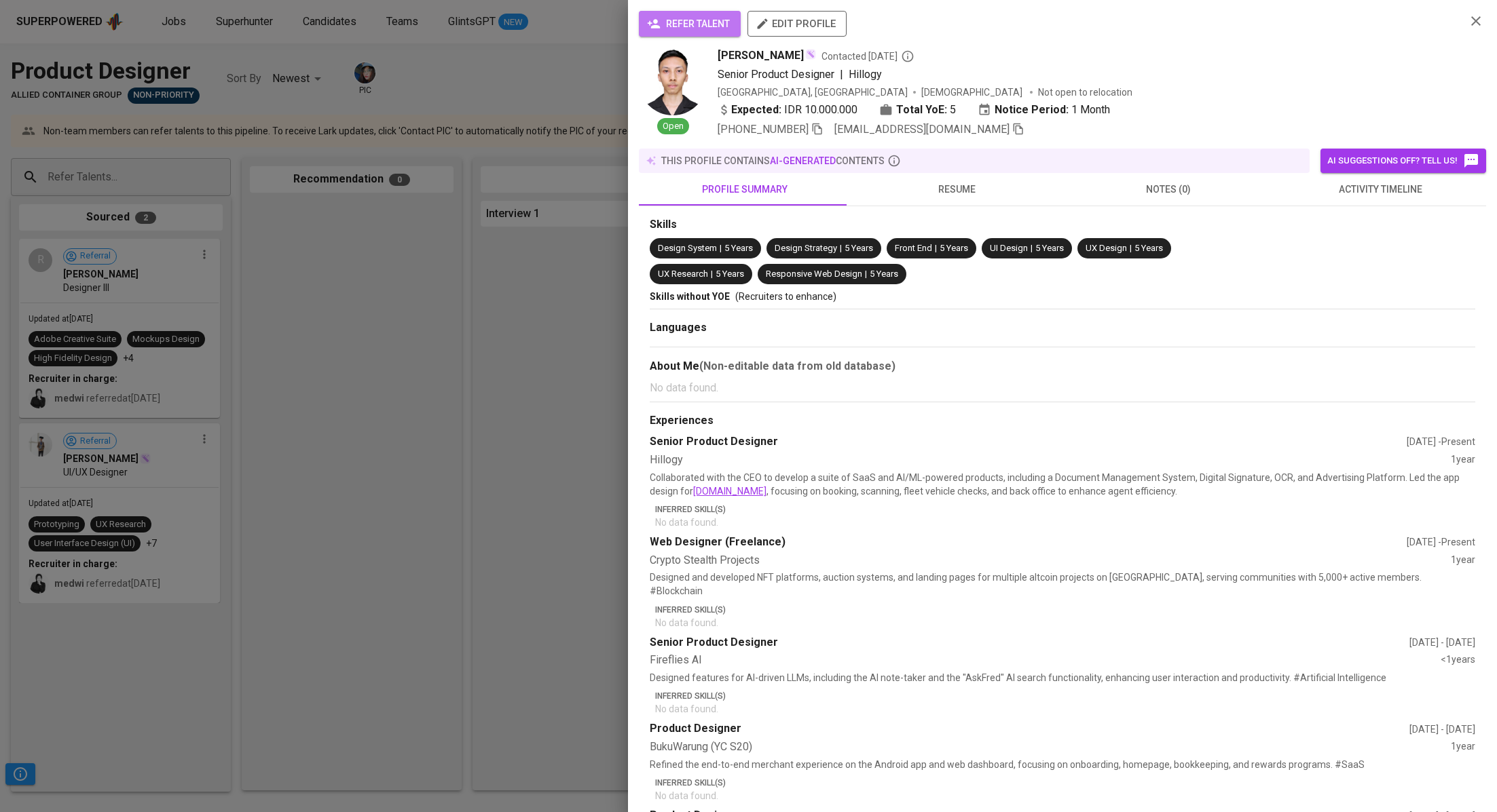
click at [724, 25] on span "refer talent" at bounding box center [689, 24] width 80 height 17
